Goal: Obtain resource: Download file/media

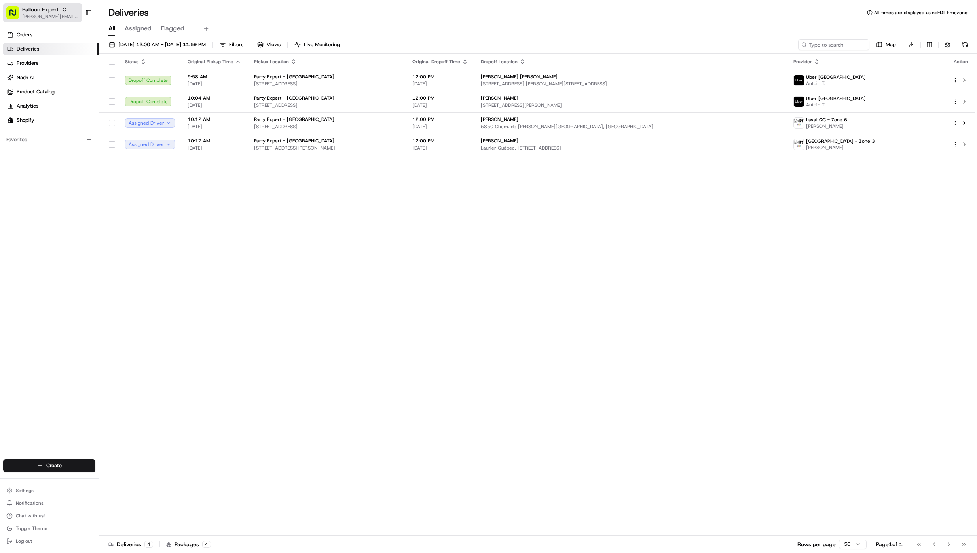
click at [47, 11] on span "Balloon Expert" at bounding box center [40, 10] width 36 height 8
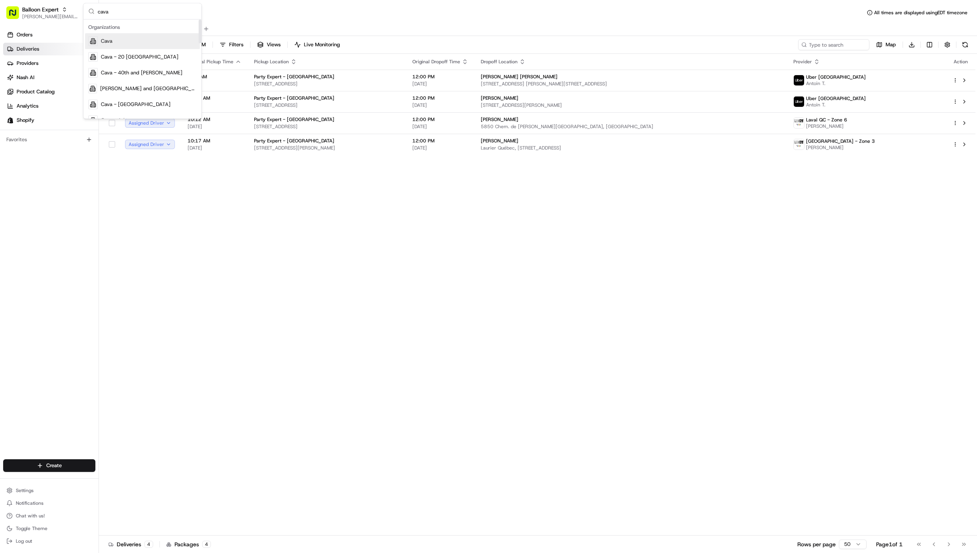
type input "cava"
click at [154, 39] on div "Cava" at bounding box center [142, 41] width 115 height 16
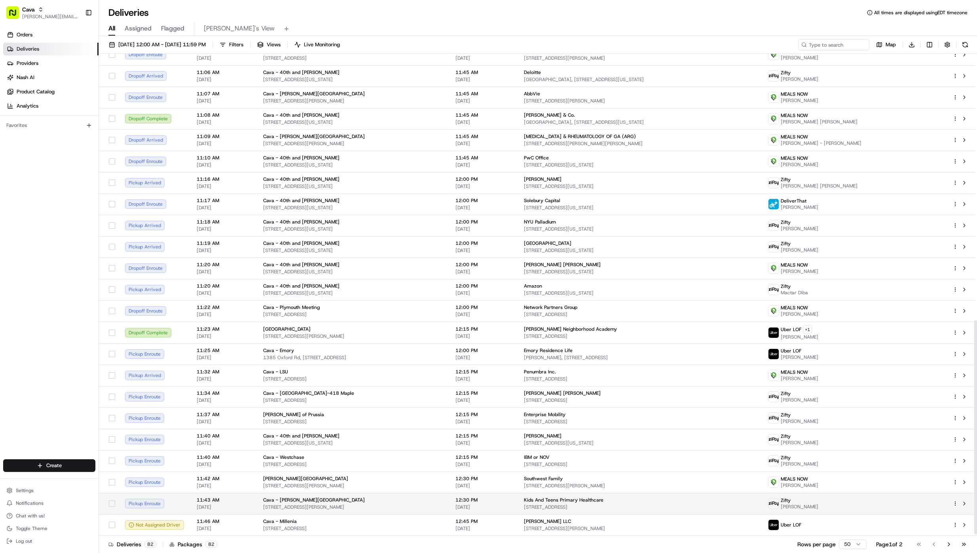
scroll to position [600, 0]
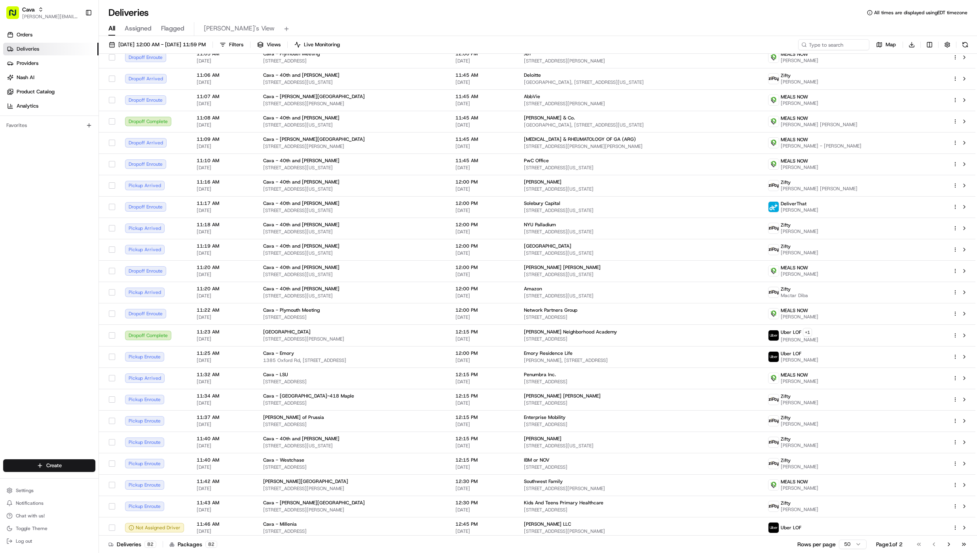
click at [857, 543] on html "Cava [EMAIL_ADDRESS][DOMAIN_NAME] Toggle Sidebar Orders Deliveries Providers [P…" at bounding box center [488, 276] width 977 height 553
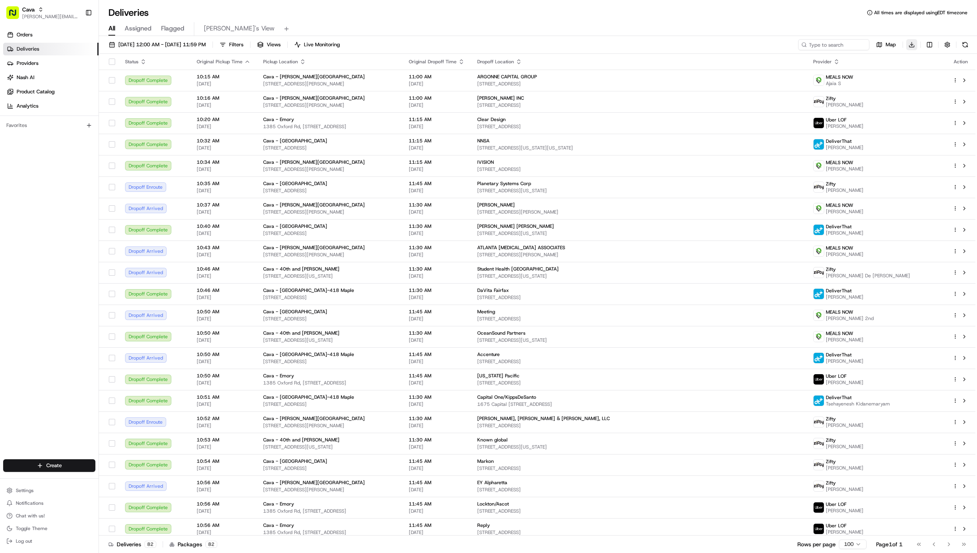
click at [912, 44] on html "Cava [EMAIL_ADDRESS][DOMAIN_NAME] Toggle Sidebar Orders Deliveries Providers [P…" at bounding box center [488, 276] width 977 height 553
click at [908, 77] on span "Completed Report" at bounding box center [888, 74] width 39 height 6
